Goal: Task Accomplishment & Management: Manage account settings

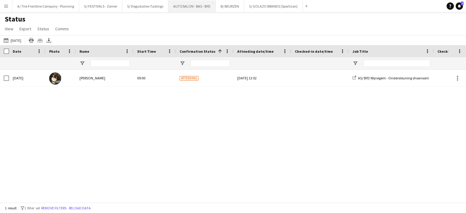
click at [182, 2] on button "AUTOSALON - BAS - BYD Close" at bounding box center [191, 6] width 47 height 12
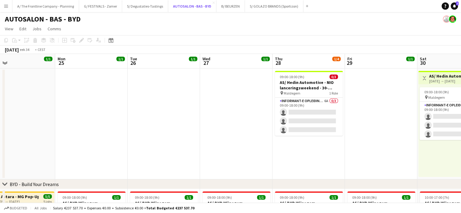
scroll to position [0, 154]
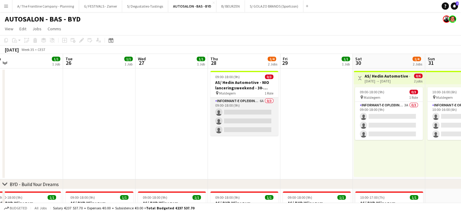
click at [241, 124] on app-card-role "Informant-e Opleiding - Formation 6A 0/3 09:00-18:00 (9h) single-neutral-action…" at bounding box center [245, 117] width 68 height 38
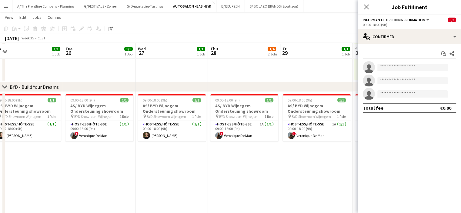
scroll to position [98, 0]
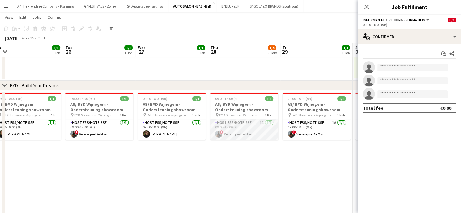
click at [238, 134] on app-card-role "Host-ess/Hôte-sse 1A [DATE] 09:00-18:00 (9h) ! Veronique De Man" at bounding box center [245, 130] width 68 height 21
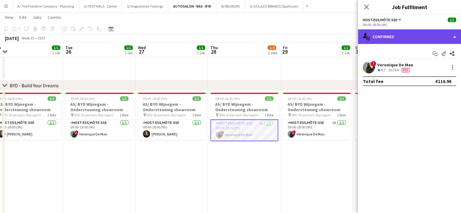
click at [410, 35] on div "single-neutral-actions-check-2 Confirmed" at bounding box center [409, 36] width 103 height 15
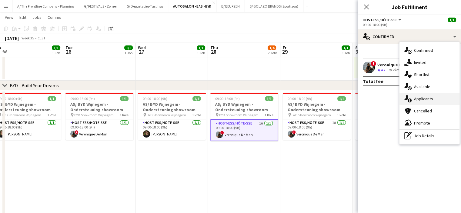
click at [421, 100] on div "single-neutral-actions-information Applicants" at bounding box center [430, 99] width 60 height 12
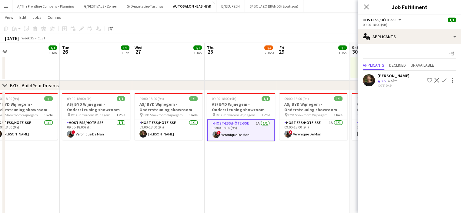
scroll to position [0, 155]
